Goal: Navigation & Orientation: Find specific page/section

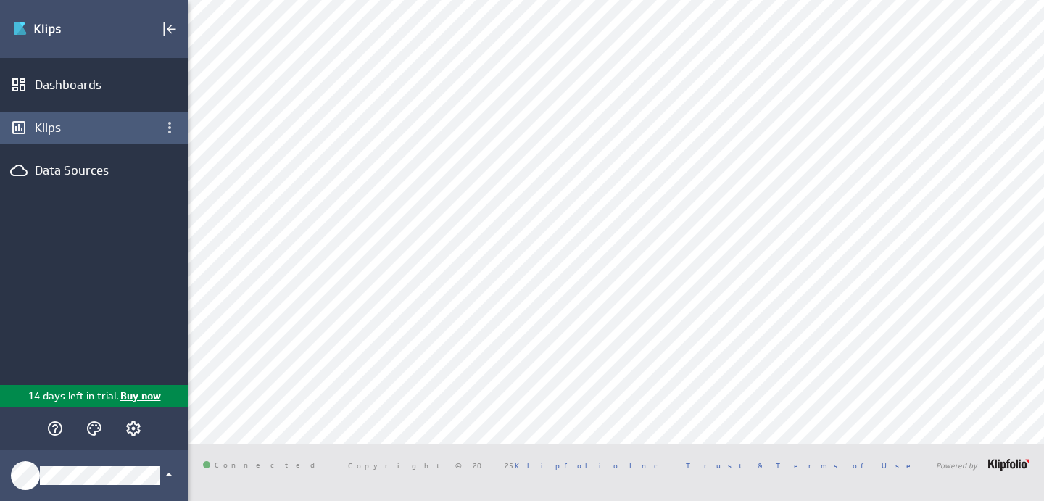
click at [66, 141] on div "Klips" at bounding box center [94, 128] width 188 height 32
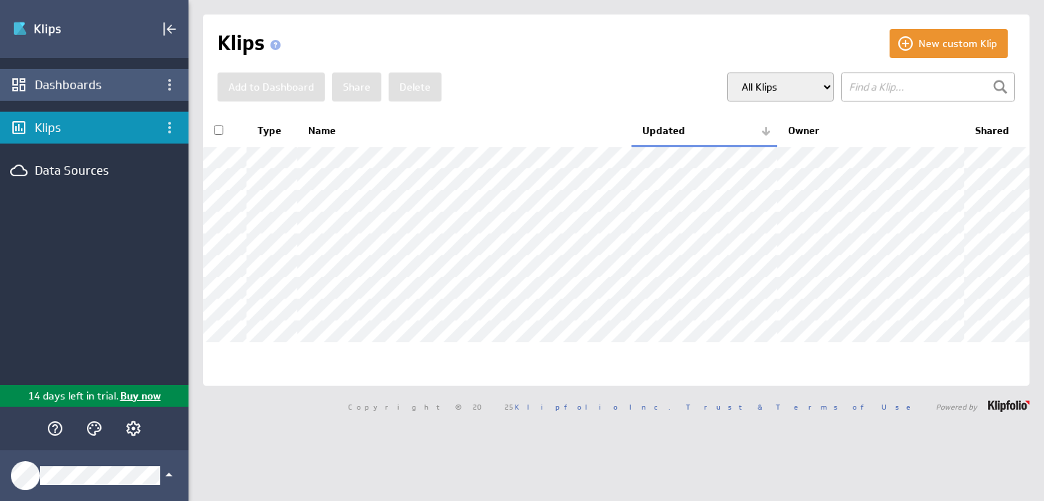
click at [81, 86] on div "Dashboards" at bounding box center [94, 85] width 119 height 16
